Goal: Task Accomplishment & Management: Use online tool/utility

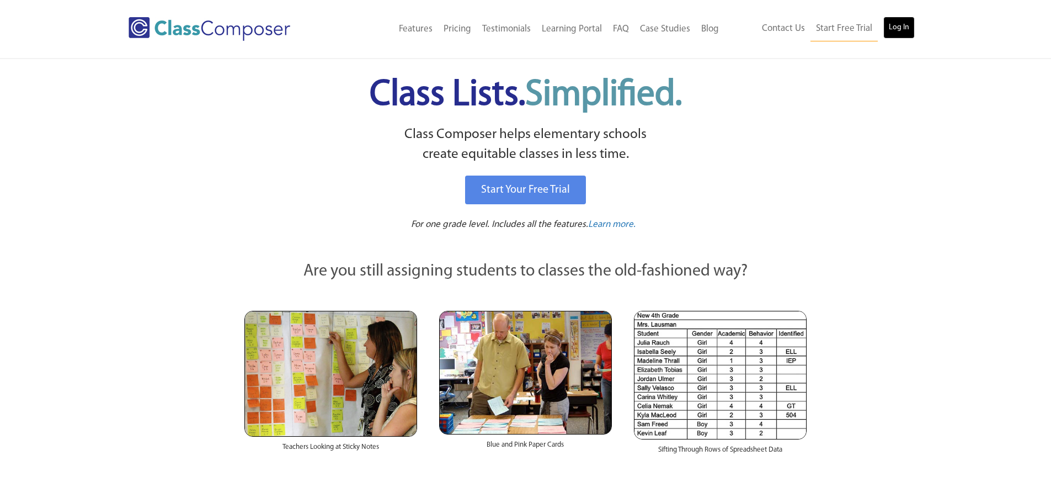
click at [902, 22] on link "Log In" at bounding box center [898, 28] width 31 height 22
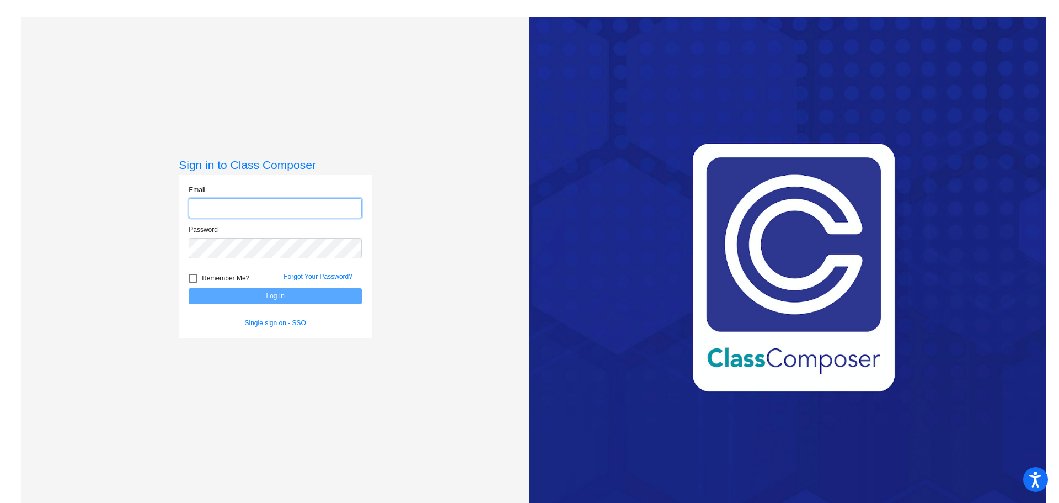
click at [239, 213] on input "email" at bounding box center [275, 208] width 173 height 20
click at [252, 204] on input "email" at bounding box center [275, 208] width 173 height 20
type input "e"
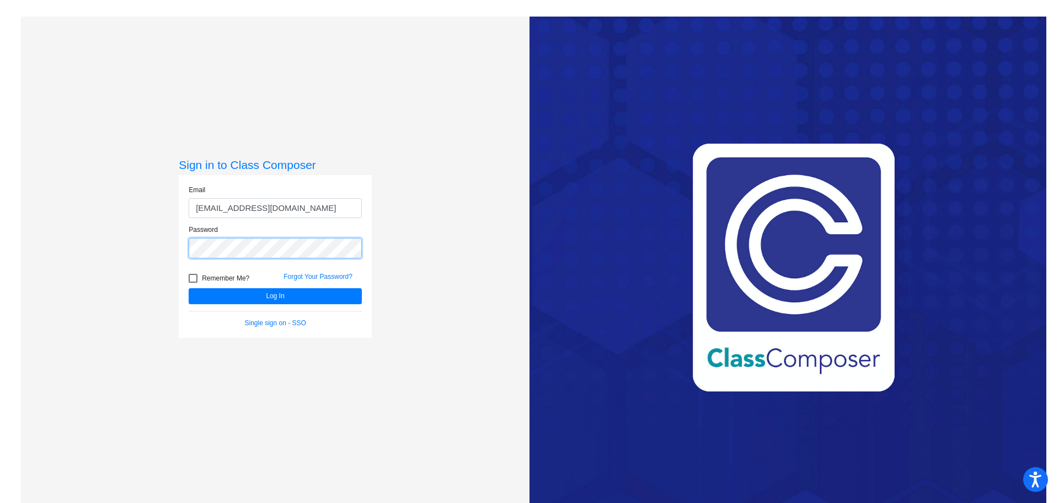
click at [189, 288] on button "Log In" at bounding box center [275, 296] width 173 height 16
click at [258, 291] on button "Log In" at bounding box center [275, 296] width 173 height 16
click at [317, 293] on button "Log In" at bounding box center [275, 296] width 173 height 16
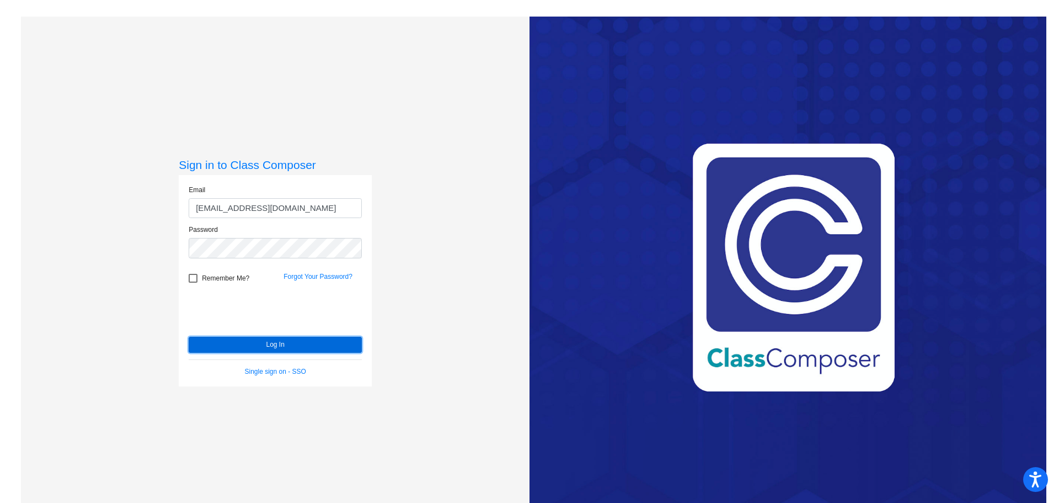
click at [271, 351] on button "Log In" at bounding box center [275, 344] width 173 height 16
click at [241, 343] on button "Log In" at bounding box center [275, 344] width 173 height 16
click at [199, 207] on input "[EMAIL_ADDRESS][DOMAIN_NAME]" at bounding box center [275, 208] width 173 height 20
type input "[PERSON_NAME][EMAIL_ADDRESS][PERSON_NAME][PERSON_NAME][DOMAIN_NAME]"
click at [223, 339] on button "Log In" at bounding box center [275, 344] width 173 height 16
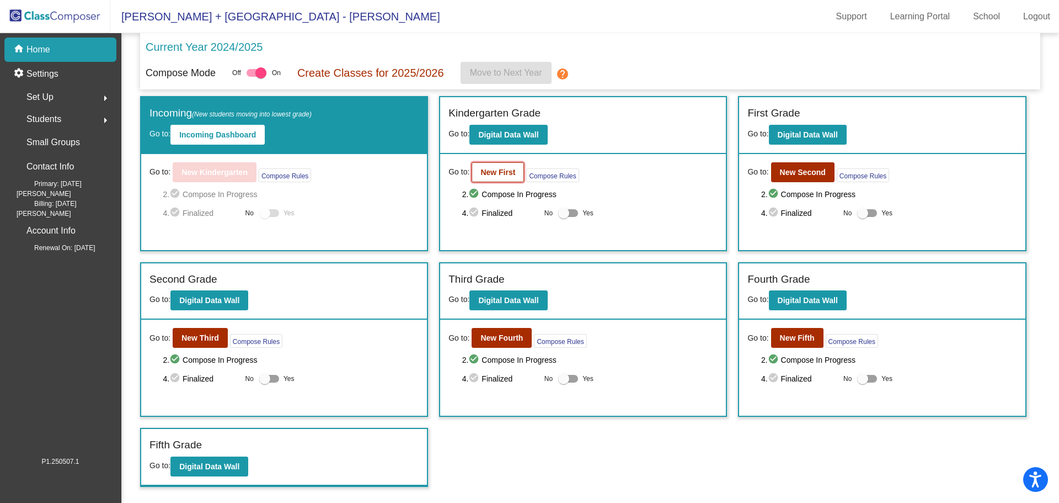
click at [509, 172] on b "New First" at bounding box center [497, 172] width 35 height 9
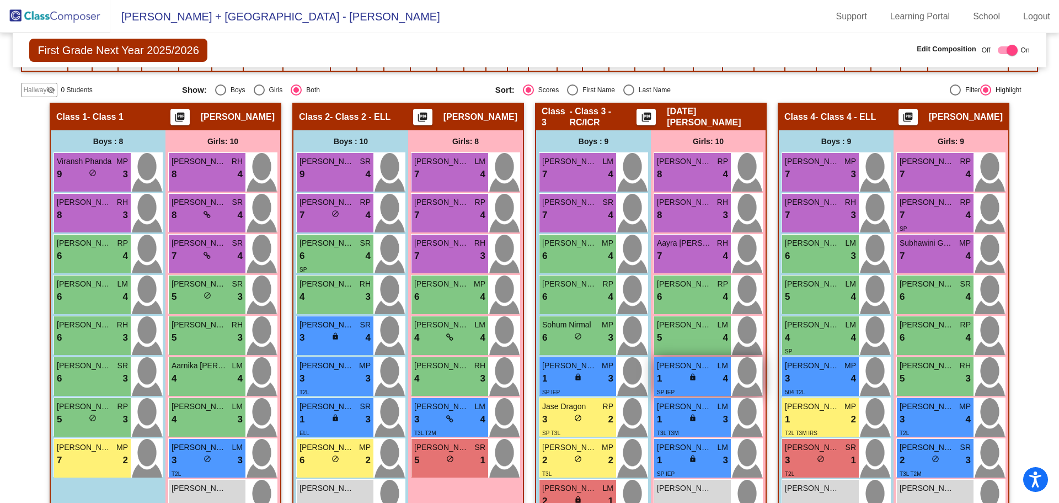
scroll to position [221, 0]
